Goal: Task Accomplishment & Management: Manage account settings

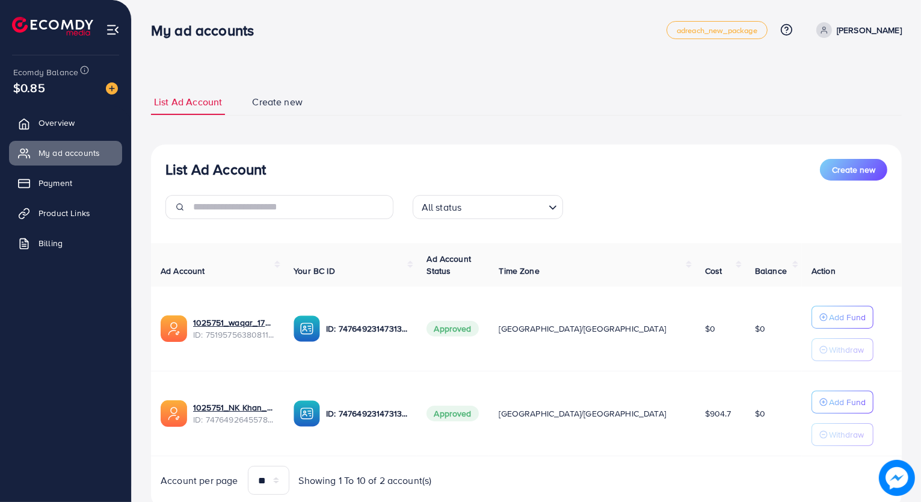
click at [0, 412] on ul "Overview My ad accounts Payment Product Links Billing" at bounding box center [65, 273] width 131 height 334
click at [33, 2] on div at bounding box center [66, 21] width 132 height 43
